Goal: Feedback & Contribution: Submit feedback/report problem

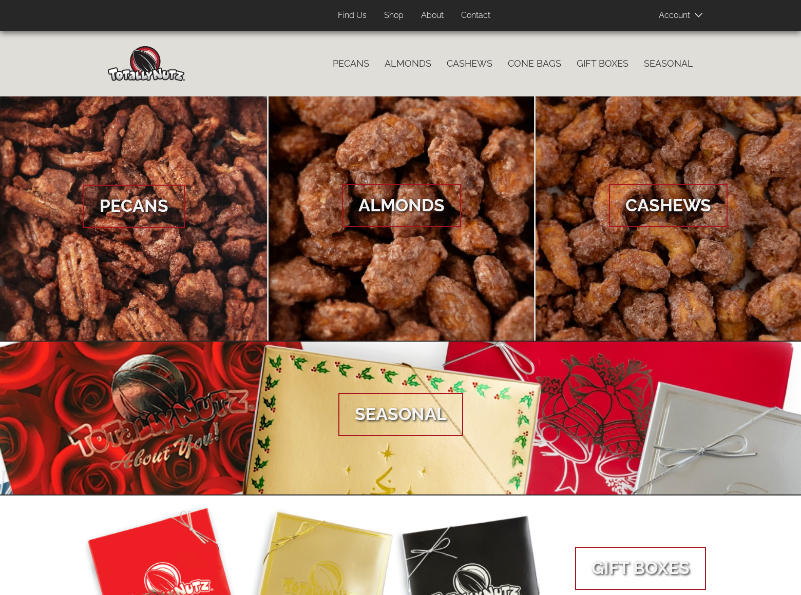
scroll to position [312, 0]
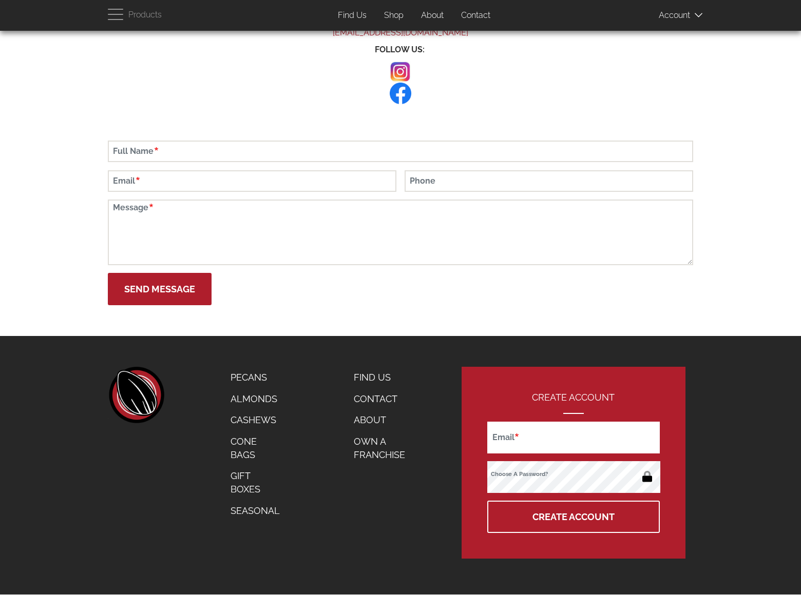
scroll to position [46, 0]
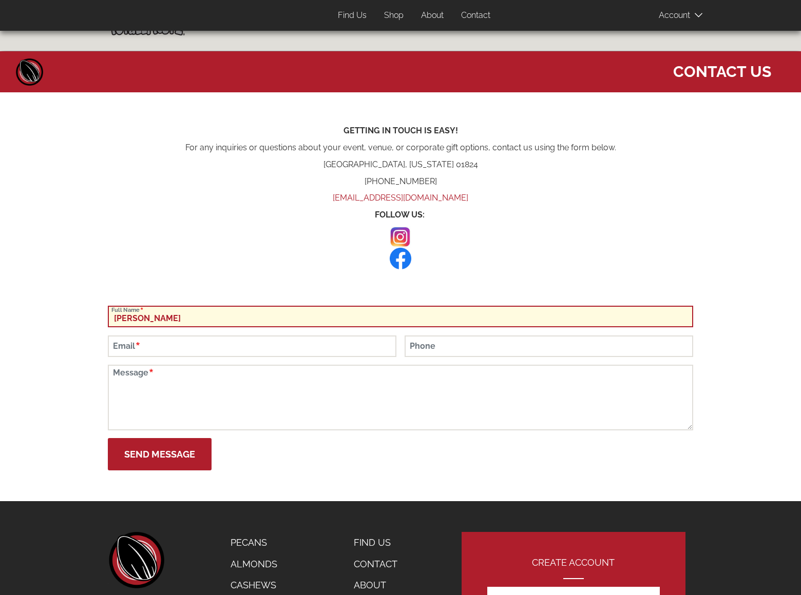
type input "[PERSON_NAME]"
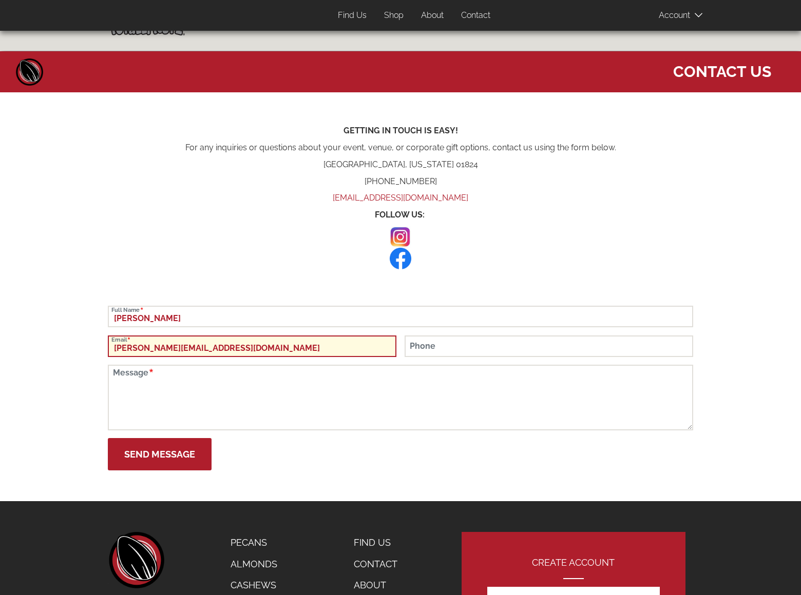
type input "[PERSON_NAME][EMAIL_ADDRESS][DOMAIN_NAME]"
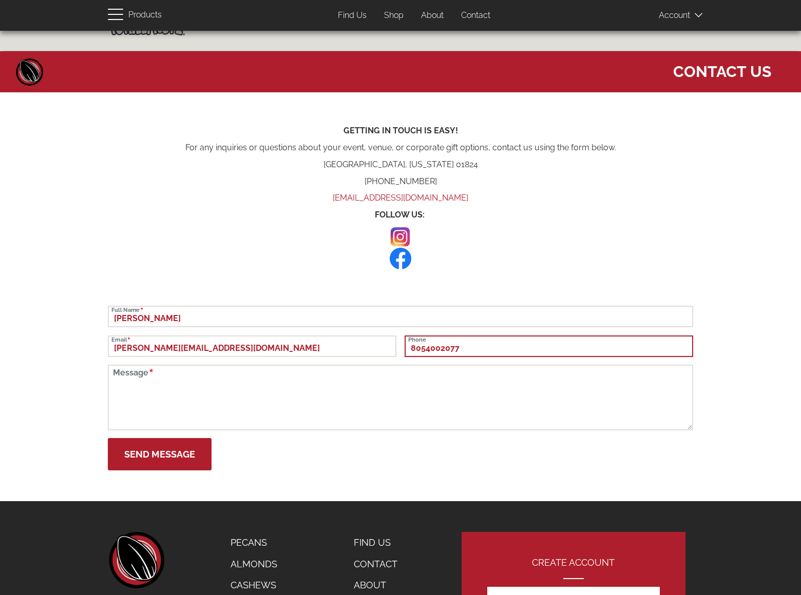
type input "8054002077"
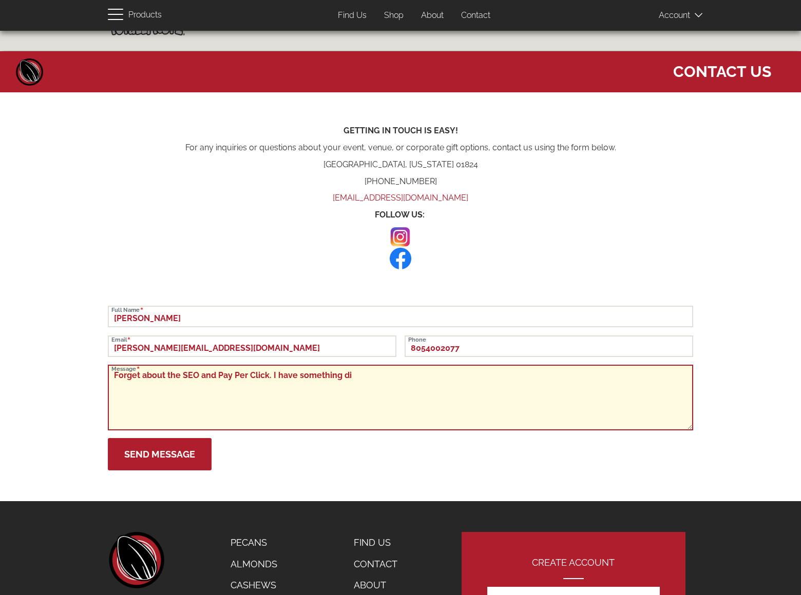
scroll to position [145, 0]
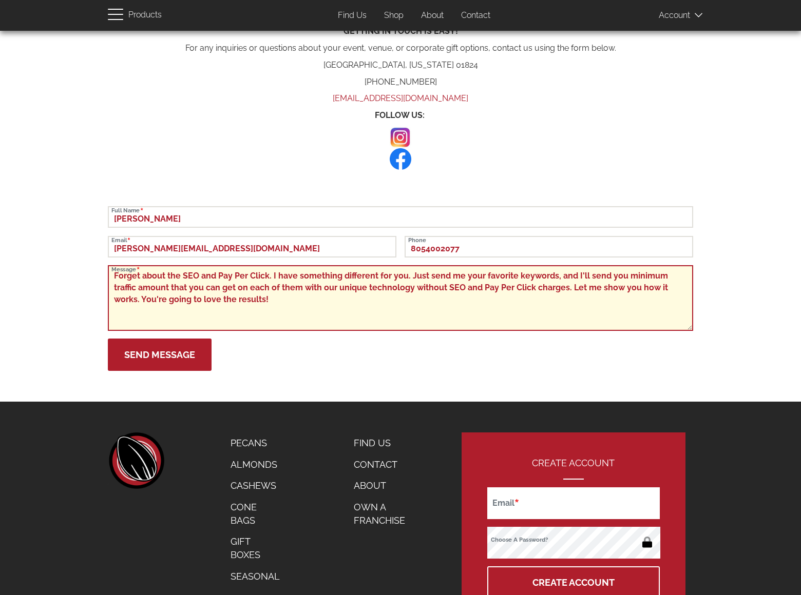
type textarea "Forget about the SEO and Pay Per Click. I have something different for you. Jus…"
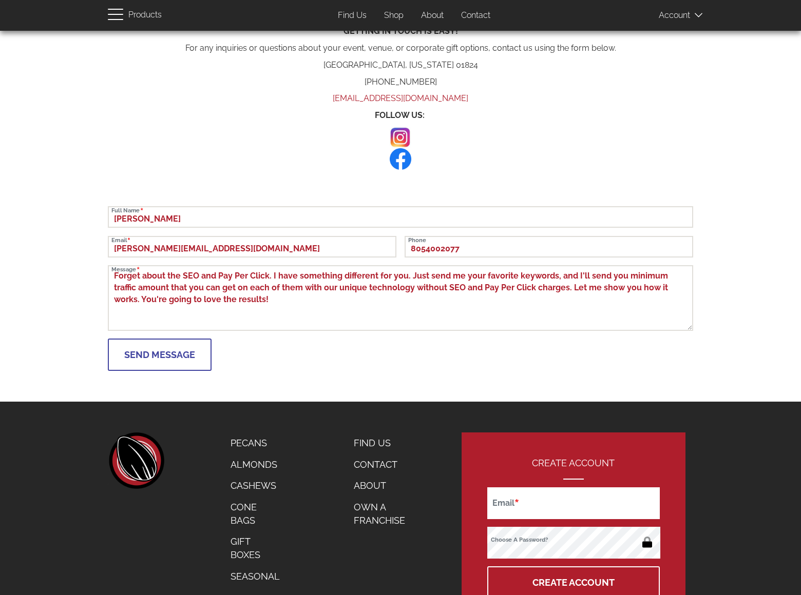
click at [159, 355] on button "Send Message" at bounding box center [160, 355] width 104 height 32
